Goal: Task Accomplishment & Management: Manage account settings

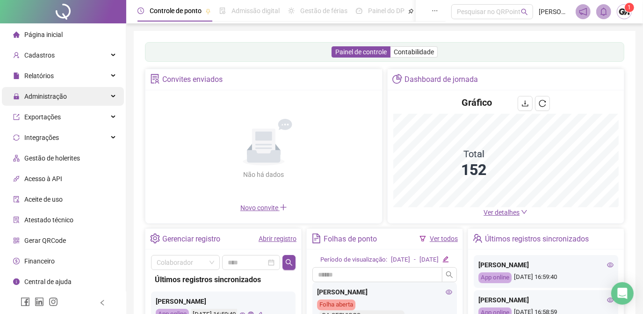
click at [45, 96] on span "Administração" at bounding box center [45, 96] width 43 height 7
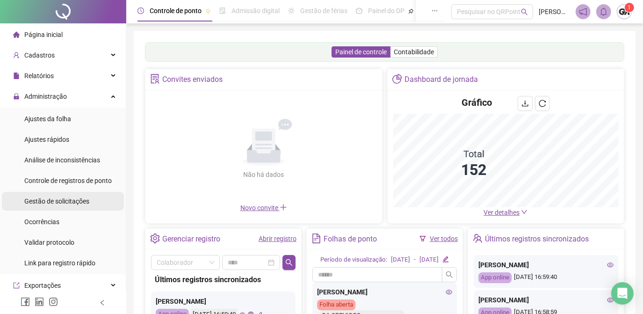
click at [58, 200] on span "Gestão de solicitações" at bounding box center [56, 200] width 65 height 7
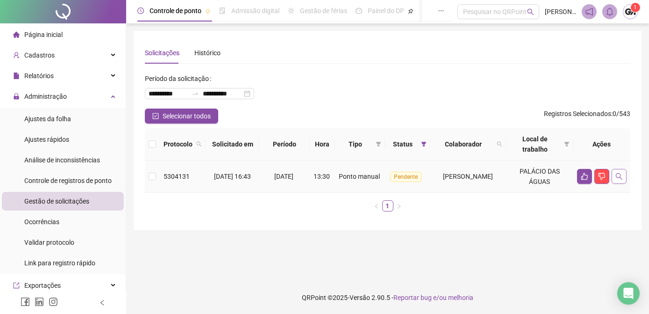
click at [616, 178] on icon "search" at bounding box center [619, 176] width 7 height 7
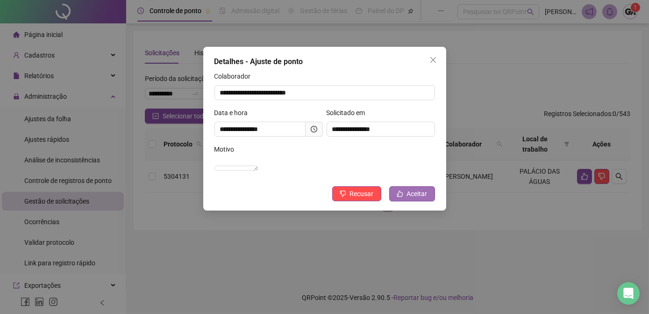
click at [424, 199] on span "Aceitar" at bounding box center [417, 193] width 21 height 10
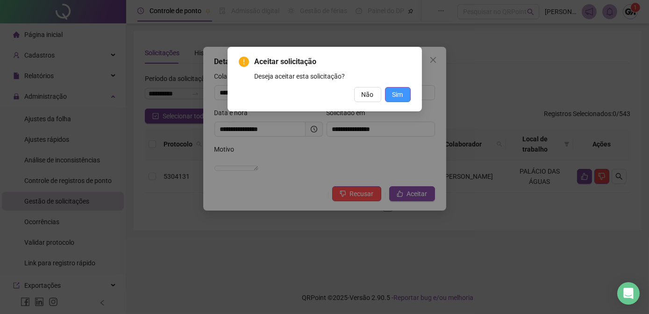
click at [400, 93] on span "Sim" at bounding box center [398, 94] width 11 height 10
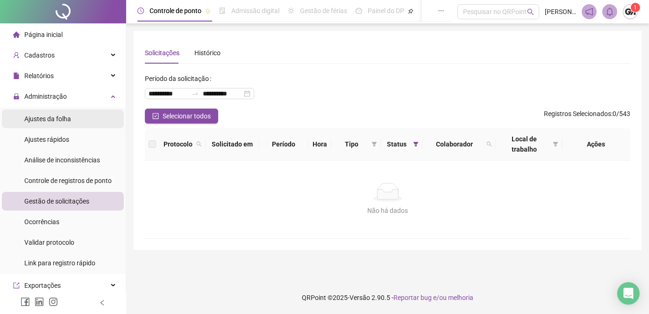
click at [55, 122] on span "Ajustes da folha" at bounding box center [47, 118] width 47 height 7
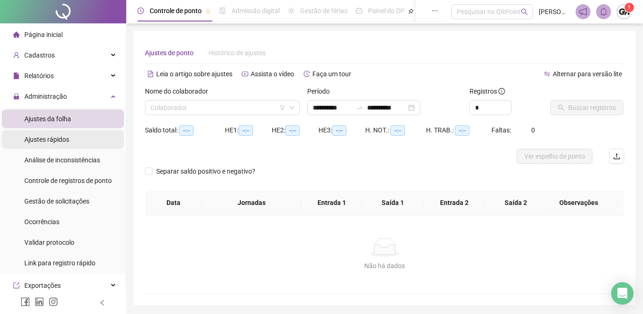
type input "**********"
click at [264, 107] on input "search" at bounding box center [218, 108] width 135 height 14
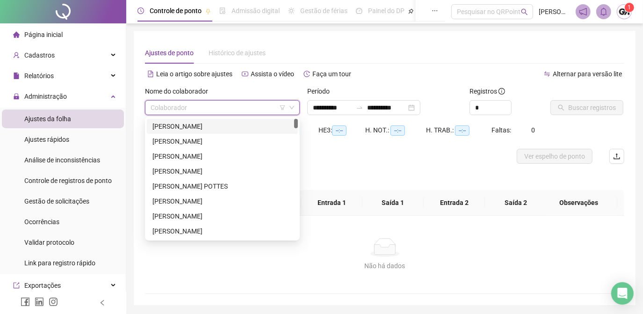
click at [190, 126] on div "[PERSON_NAME]" at bounding box center [222, 126] width 140 height 10
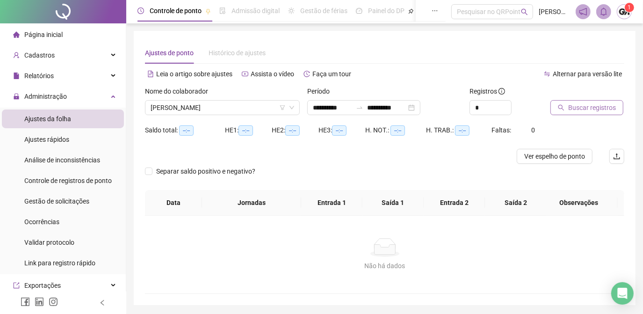
click at [595, 113] on button "Buscar registros" at bounding box center [586, 107] width 73 height 15
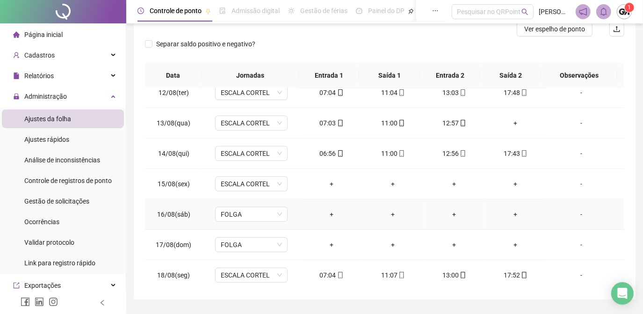
scroll to position [152, 0]
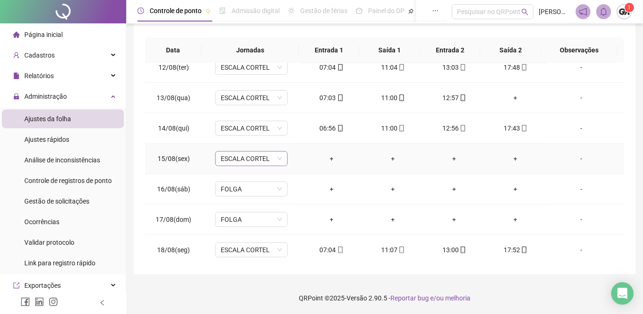
click at [277, 158] on span "ESCALA CORTEL" at bounding box center [251, 158] width 61 height 14
type input "*"
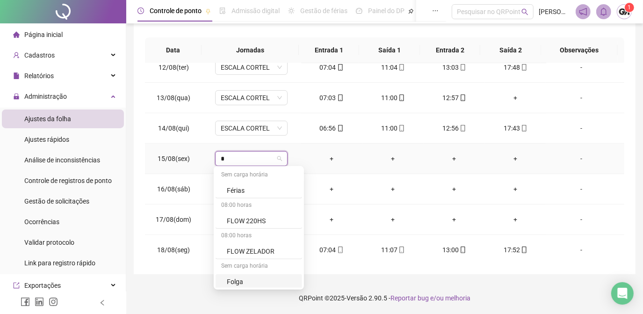
click at [247, 280] on div "Folga" at bounding box center [262, 281] width 70 height 10
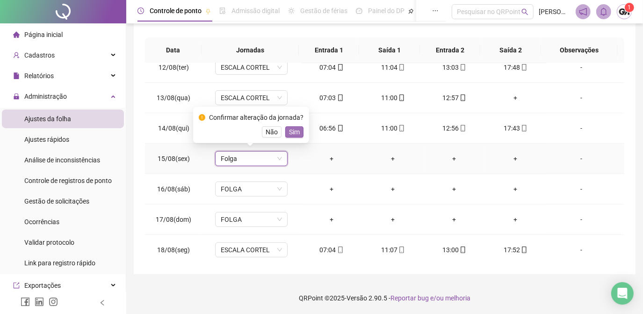
click at [293, 134] on span "Sim" at bounding box center [294, 132] width 11 height 10
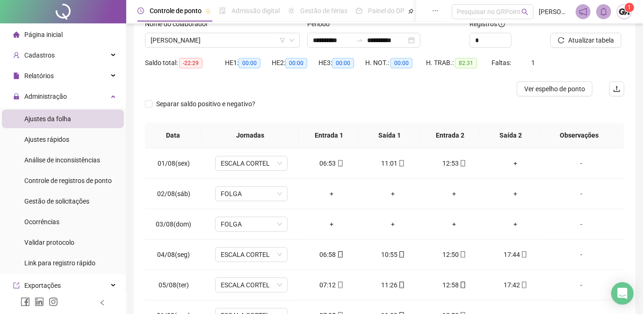
scroll to position [0, 0]
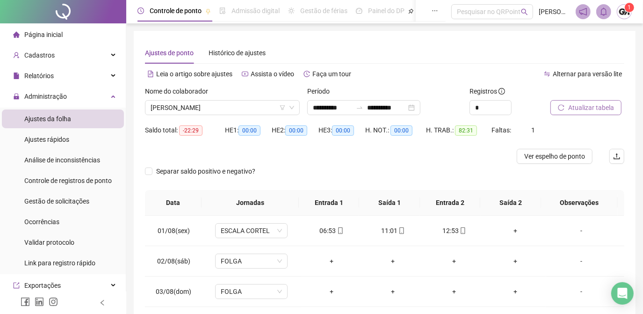
click at [573, 105] on span "Atualizar tabela" at bounding box center [591, 107] width 46 height 10
click at [245, 109] on span "[PERSON_NAME]" at bounding box center [223, 108] width 144 height 14
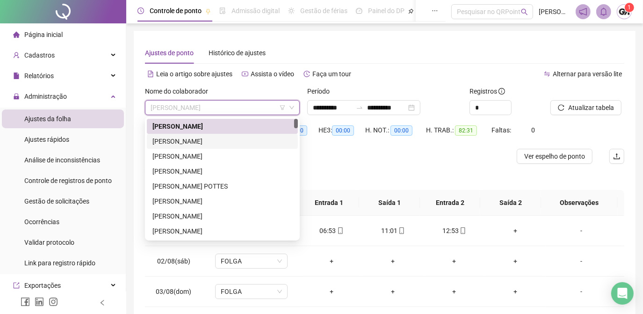
click at [224, 143] on div "[PERSON_NAME]" at bounding box center [222, 141] width 140 height 10
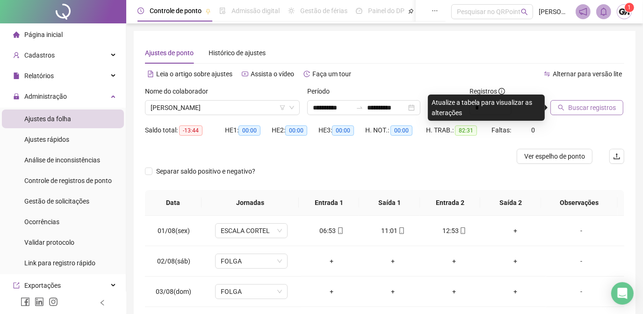
click at [584, 111] on span "Buscar registros" at bounding box center [592, 107] width 48 height 10
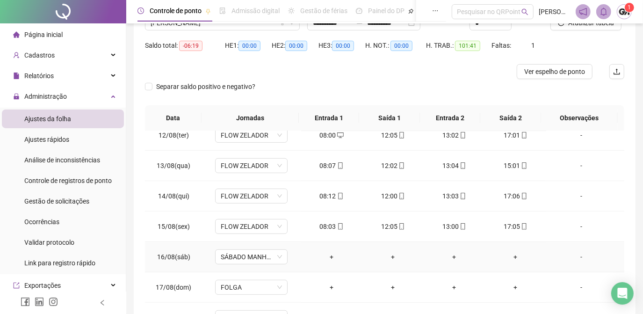
scroll to position [127, 0]
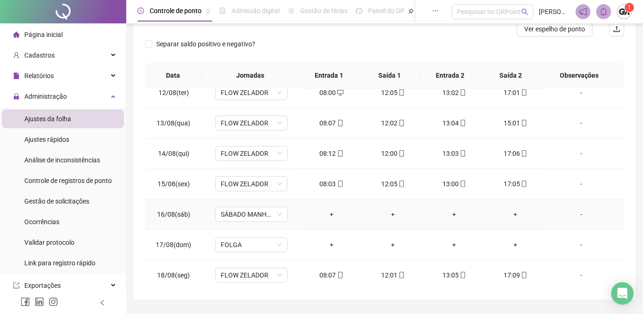
click at [574, 211] on div "-" at bounding box center [581, 214] width 55 height 10
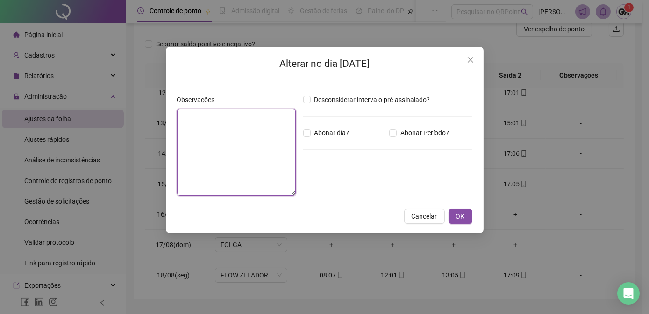
click at [200, 119] on textarea at bounding box center [236, 151] width 119 height 87
type textarea "*****"
click at [466, 216] on button "OK" at bounding box center [461, 215] width 24 height 15
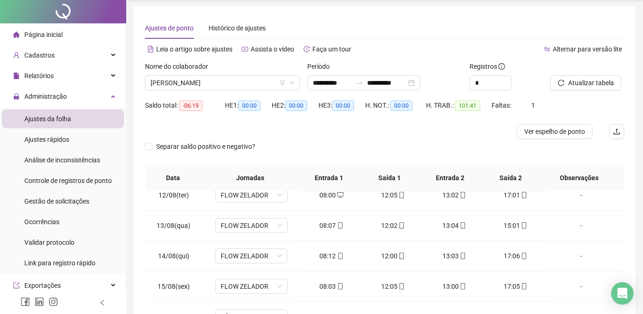
scroll to position [0, 0]
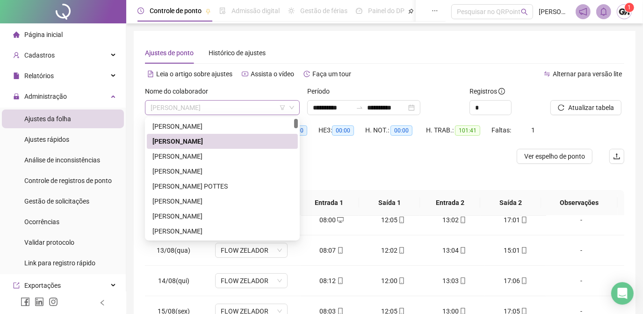
click at [269, 108] on span "[PERSON_NAME]" at bounding box center [223, 108] width 144 height 14
click at [226, 158] on div "[PERSON_NAME]" at bounding box center [222, 156] width 140 height 10
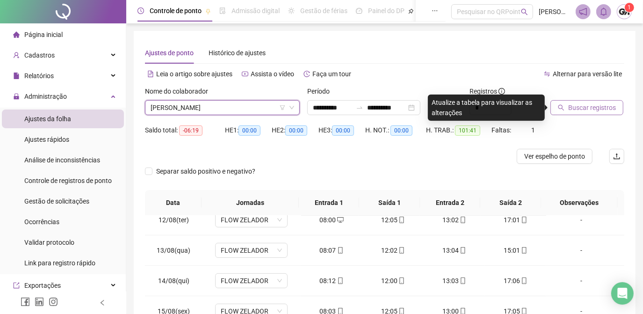
click at [588, 108] on span "Buscar registros" at bounding box center [592, 107] width 48 height 10
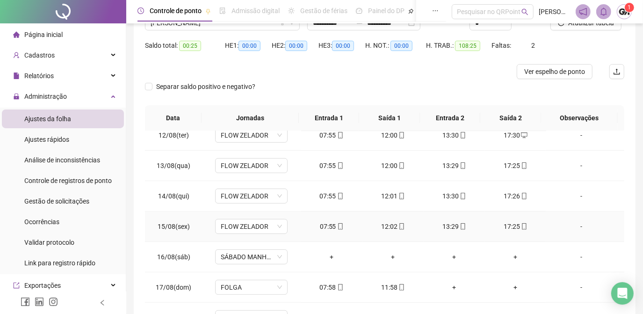
scroll to position [152, 0]
